Goal: Task Accomplishment & Management: Manage account settings

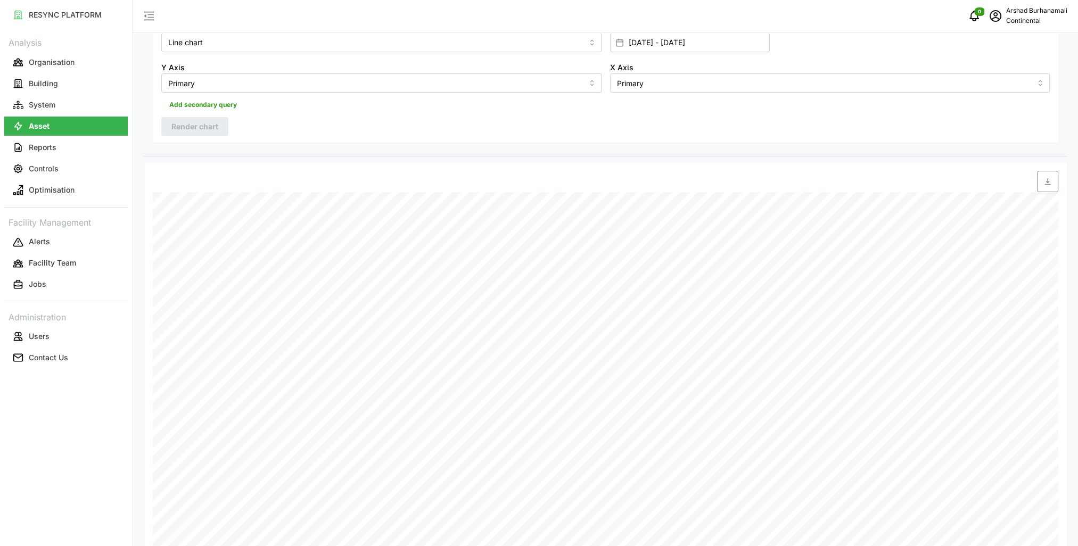
scroll to position [213, 0]
click at [64, 167] on button "Controls" at bounding box center [66, 168] width 124 height 19
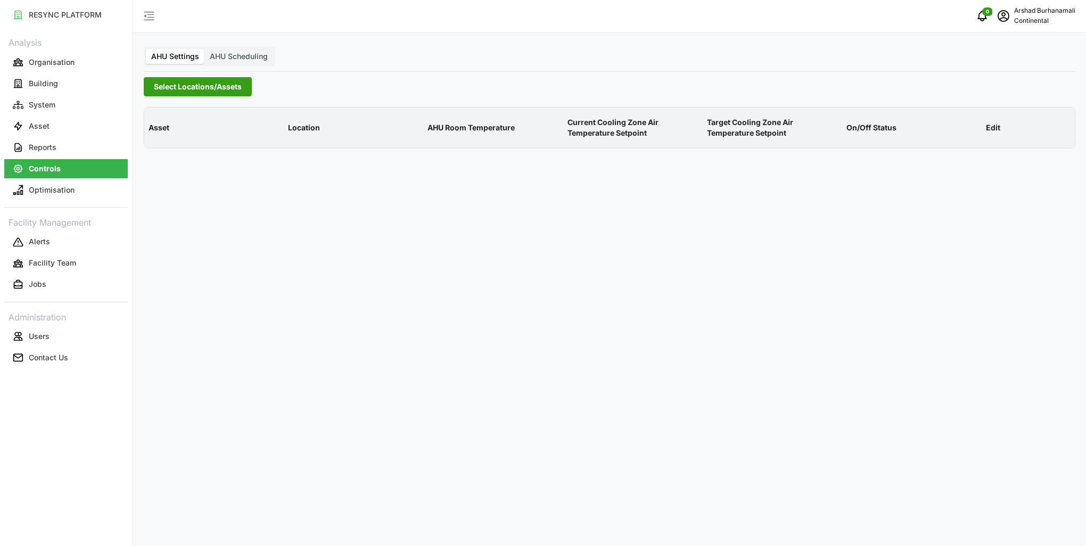
click at [211, 91] on span "Select Locations/Assets" at bounding box center [198, 87] width 88 height 18
click at [158, 137] on icon at bounding box center [157, 134] width 9 height 9
click at [179, 152] on span "Select CA1" at bounding box center [179, 150] width 7 height 7
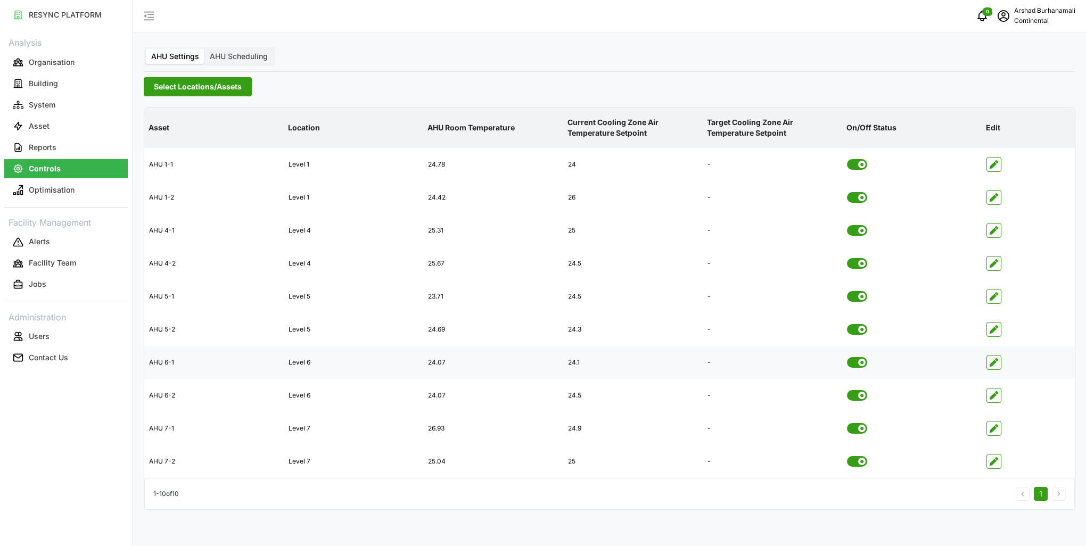
click at [995, 367] on span "button" at bounding box center [994, 363] width 14 height 14
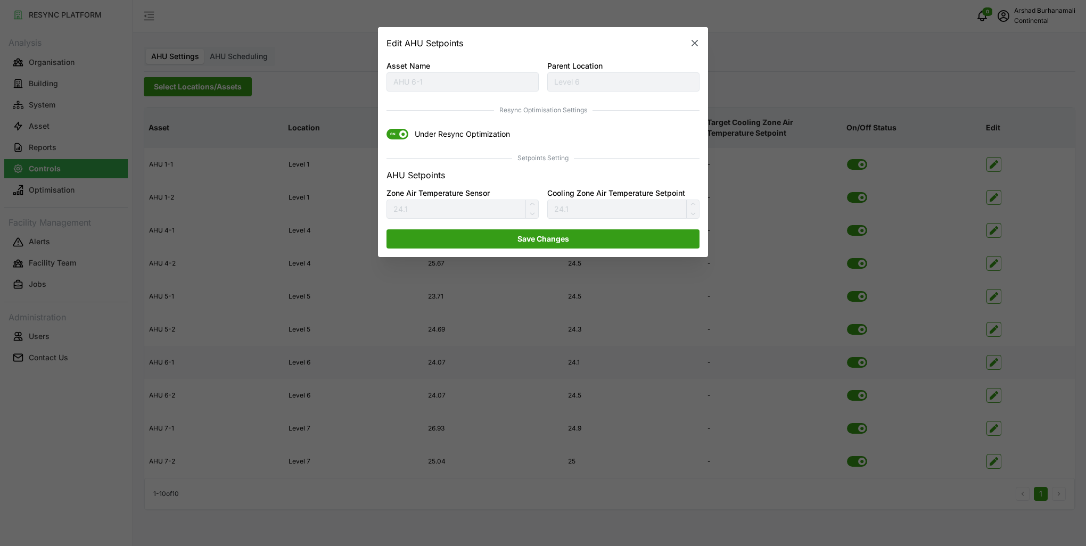
click at [401, 133] on span at bounding box center [402, 134] width 7 height 7
click at [387, 129] on input "ON Under Resync Optimization" at bounding box center [387, 129] width 0 height 0
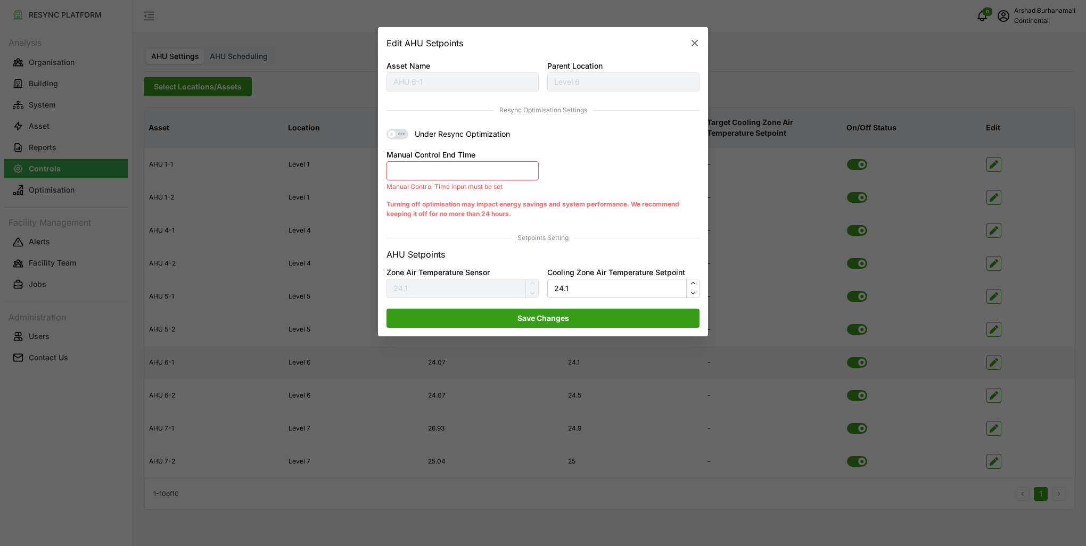
click at [510, 172] on button "Manual Control End Time" at bounding box center [463, 170] width 152 height 19
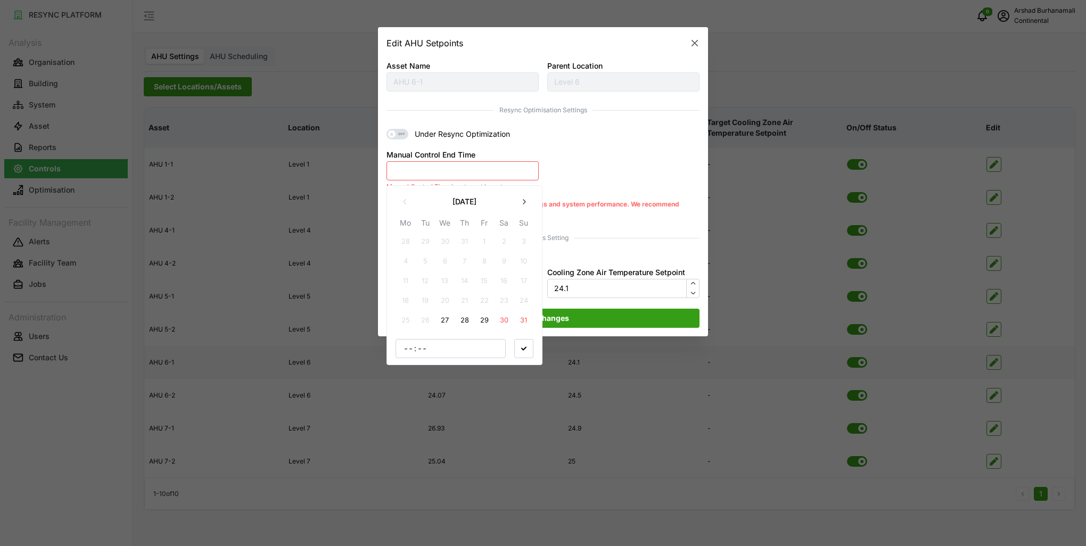
click at [443, 320] on button "27" at bounding box center [445, 320] width 19 height 19
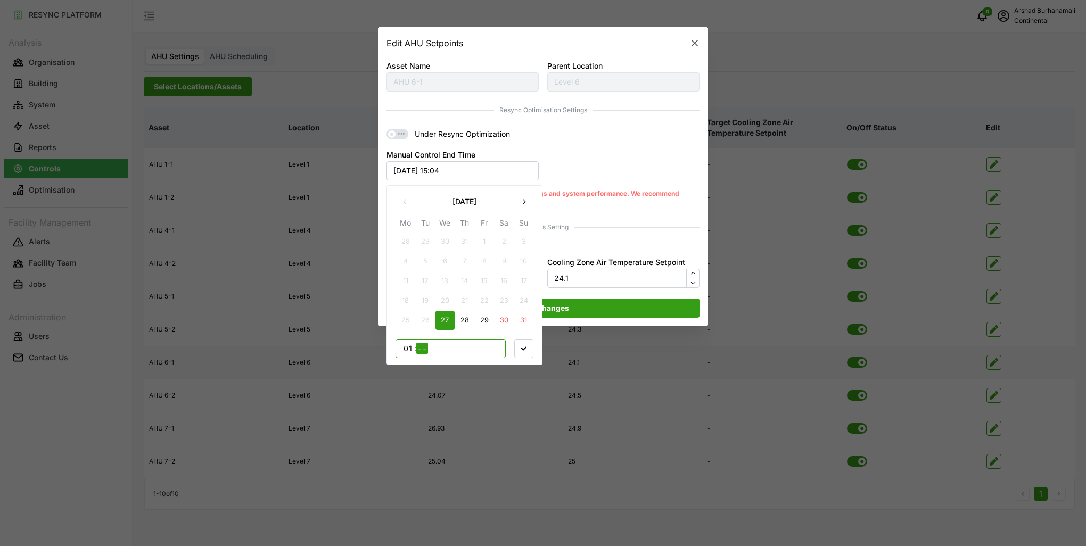
type input "18"
type input "00"
click at [522, 354] on span "button" at bounding box center [524, 348] width 18 height 18
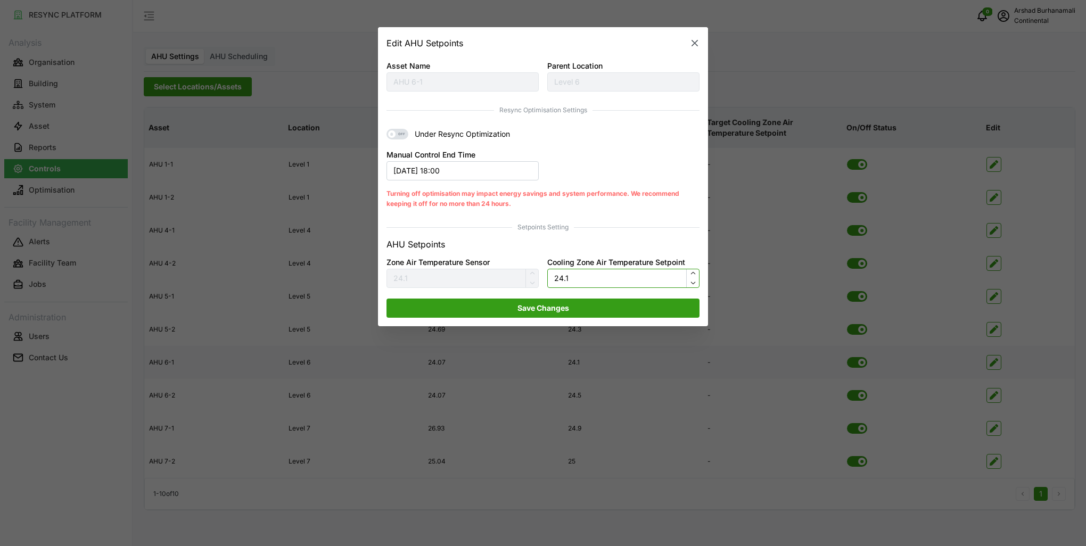
click at [578, 275] on input "24.1" at bounding box center [623, 278] width 152 height 19
type input "25"
click at [577, 307] on span "Save Changes" at bounding box center [543, 308] width 293 height 18
